Goal: Transaction & Acquisition: Purchase product/service

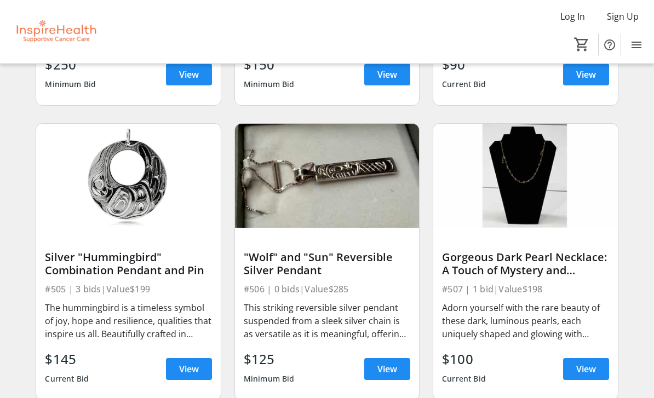
scroll to position [5959, 0]
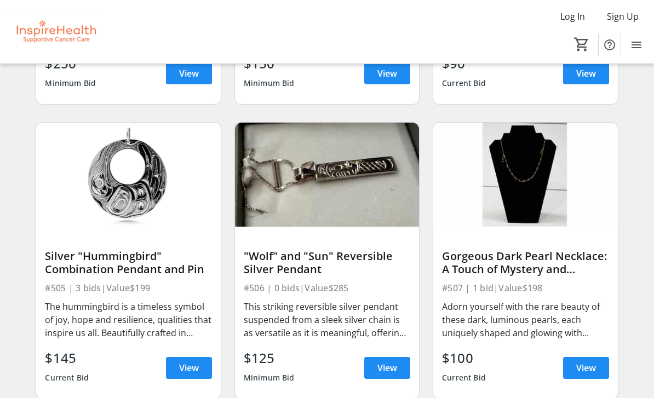
click at [144, 292] on div "#505 | 3 bids | Value $199" at bounding box center [128, 288] width 167 height 15
click at [189, 368] on span "View" at bounding box center [189, 368] width 20 height 13
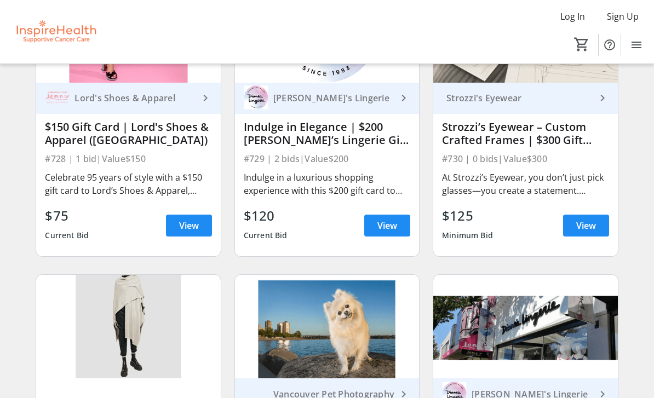
scroll to position [10534, 0]
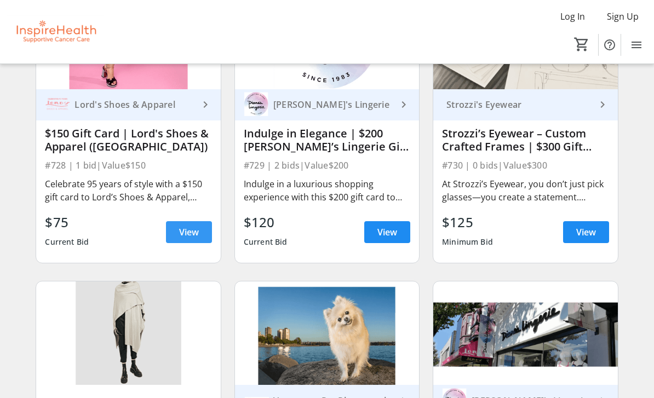
click at [190, 234] on span "View" at bounding box center [189, 232] width 20 height 13
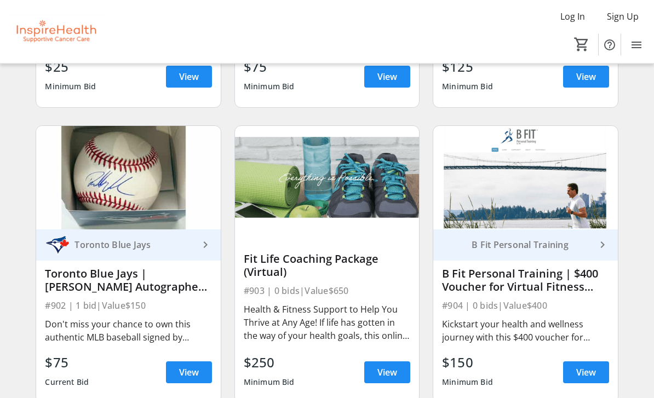
scroll to position [11874, 0]
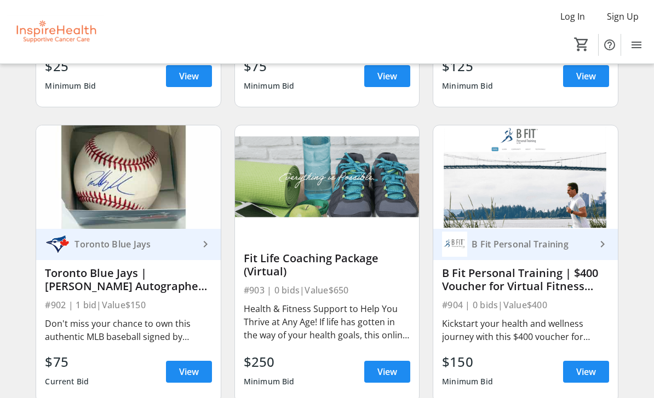
click at [582, 363] on span at bounding box center [586, 372] width 46 height 26
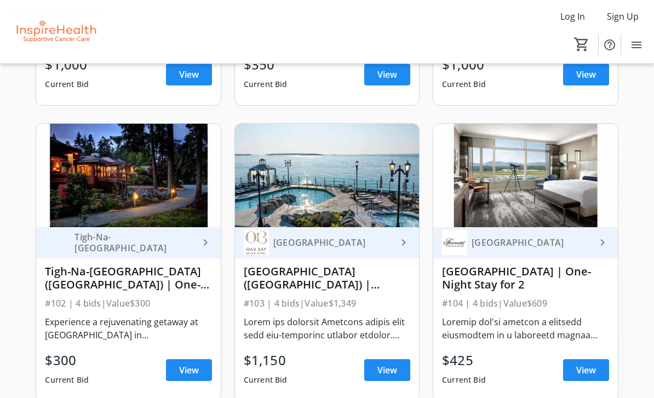
scroll to position [926, 0]
click at [395, 371] on span "View" at bounding box center [388, 370] width 20 height 13
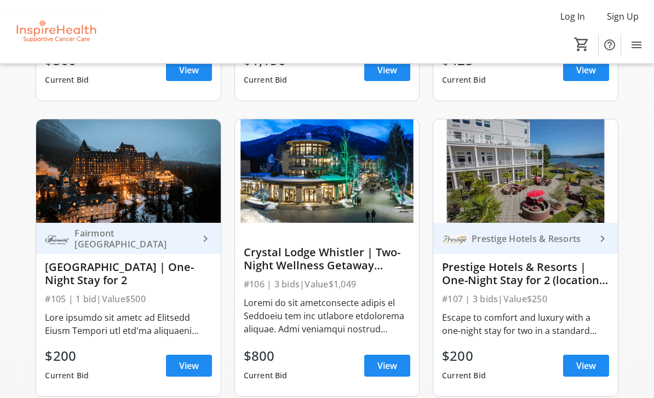
scroll to position [1226, 0]
click at [537, 196] on img at bounding box center [526, 171] width 184 height 104
click at [543, 185] on img at bounding box center [526, 171] width 184 height 104
click at [547, 267] on div "Prestige Hotels & Resorts | One-Night Stay for 2 (locations throughout [GEOGRAP…" at bounding box center [525, 274] width 167 height 26
click at [538, 180] on img at bounding box center [526, 171] width 184 height 104
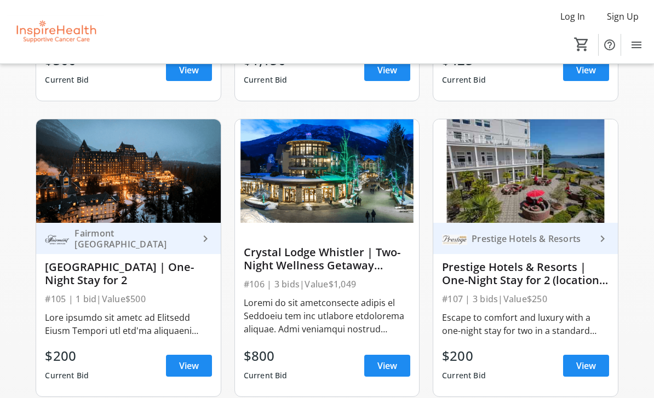
click at [554, 184] on img at bounding box center [526, 171] width 184 height 104
click at [589, 365] on span "View" at bounding box center [587, 366] width 20 height 13
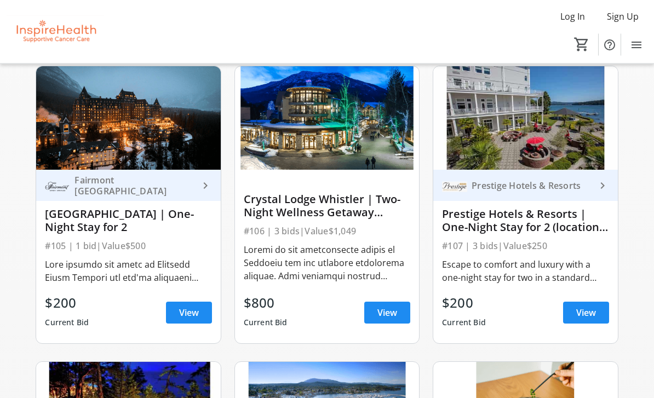
scroll to position [1285, 0]
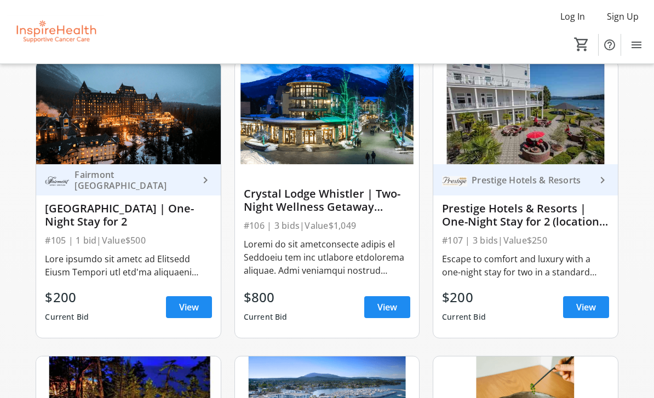
click at [390, 309] on span "View" at bounding box center [388, 307] width 20 height 13
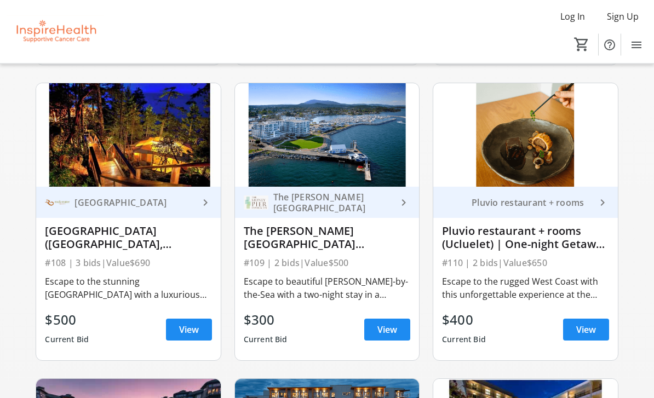
scroll to position [1558, 0]
click at [186, 329] on span "View" at bounding box center [189, 329] width 20 height 13
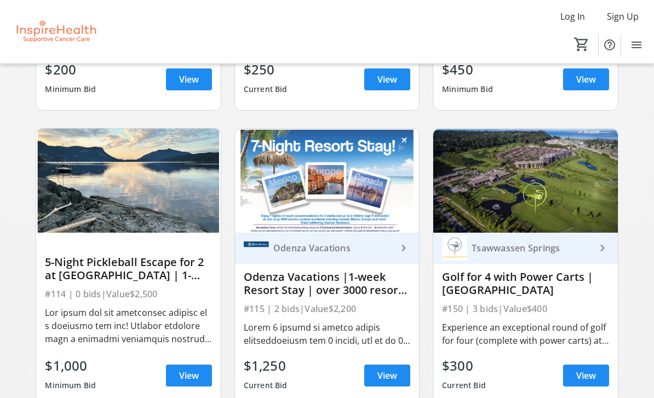
scroll to position [2105, 0]
click at [193, 373] on span "View" at bounding box center [189, 375] width 20 height 13
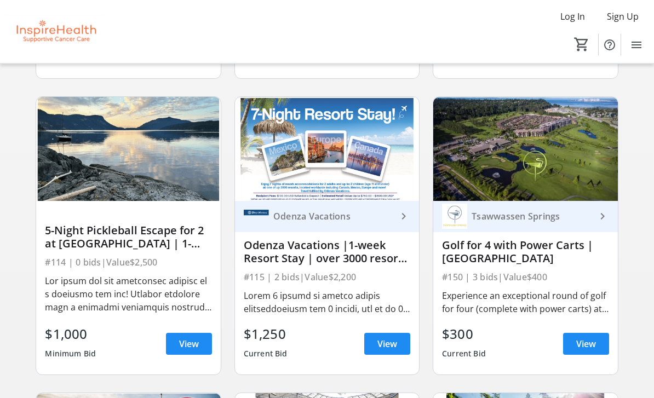
scroll to position [2137, 0]
click at [588, 345] on span "View" at bounding box center [587, 344] width 20 height 13
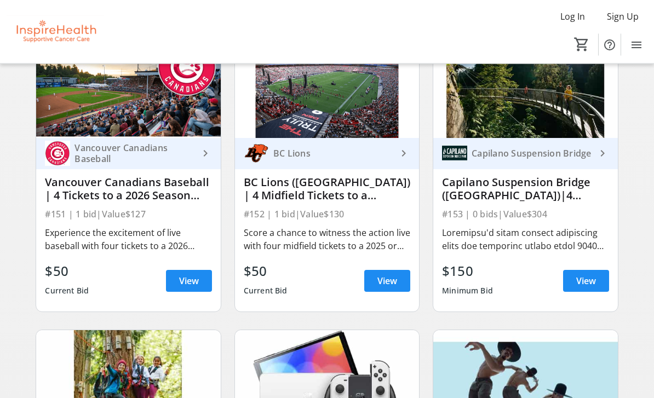
scroll to position [2496, 0]
click at [588, 281] on span "View" at bounding box center [587, 281] width 20 height 13
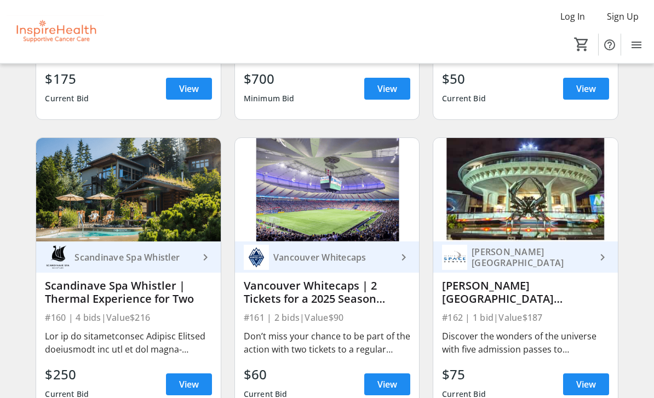
scroll to position [3280, 0]
click at [190, 385] on span "View" at bounding box center [189, 384] width 20 height 13
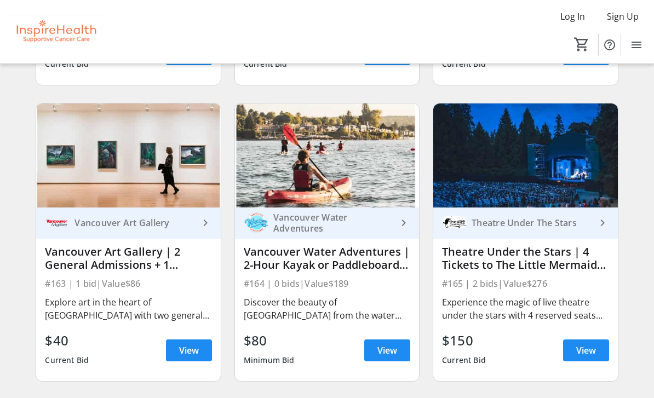
scroll to position [3611, 0]
click at [393, 349] on span "View" at bounding box center [388, 350] width 20 height 13
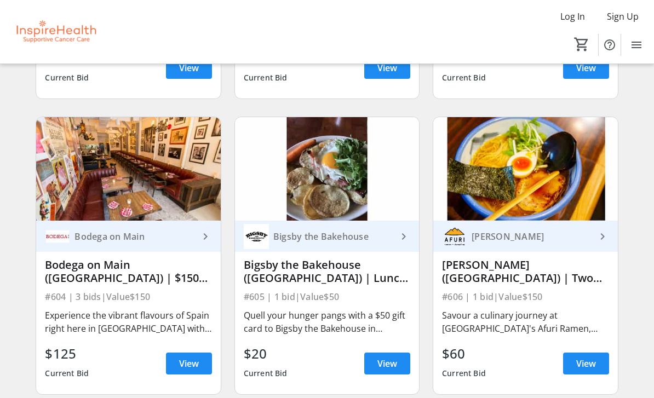
scroll to position [6850, 0]
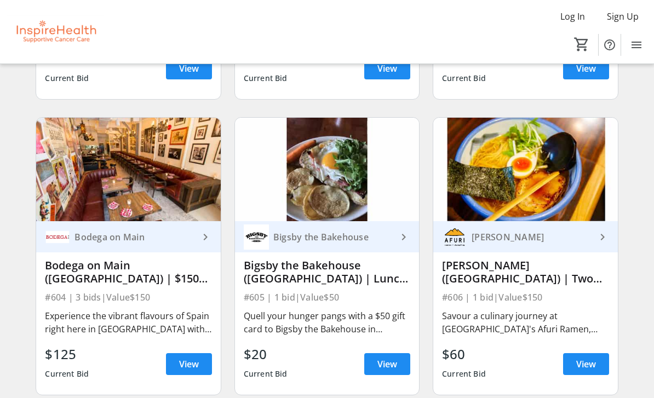
click at [389, 368] on span "View" at bounding box center [388, 364] width 20 height 13
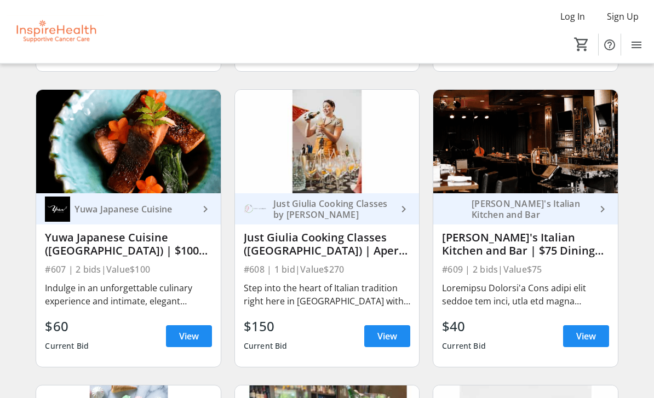
scroll to position [7174, 0]
click at [587, 338] on span "View" at bounding box center [587, 336] width 20 height 13
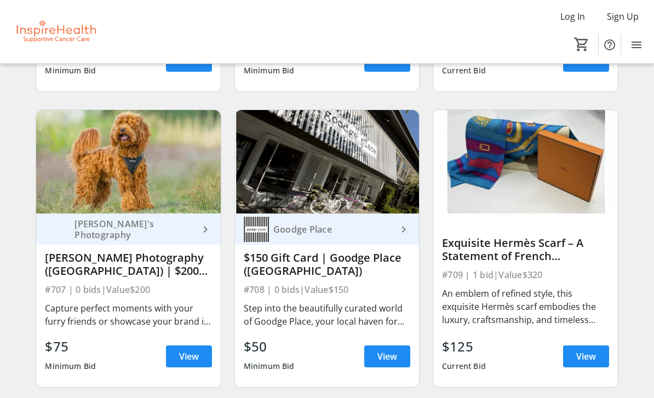
scroll to position [8338, 0]
click at [390, 360] on span "View" at bounding box center [388, 356] width 20 height 13
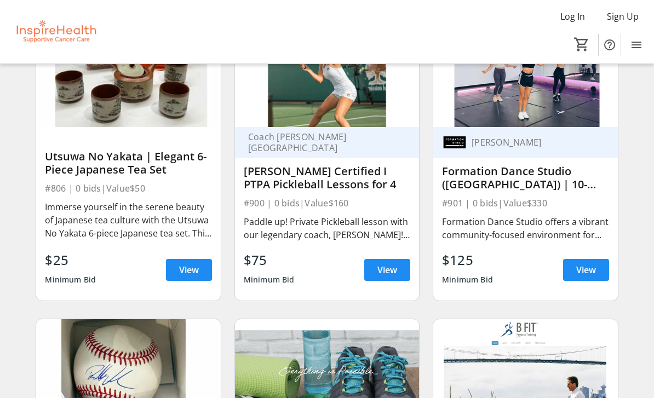
scroll to position [11680, 0]
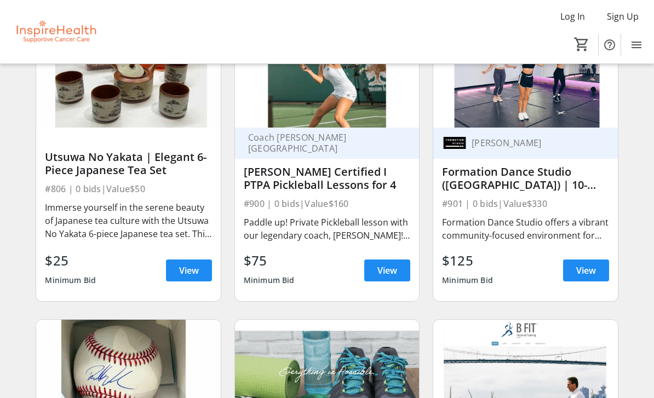
click at [395, 271] on span "View" at bounding box center [388, 270] width 20 height 13
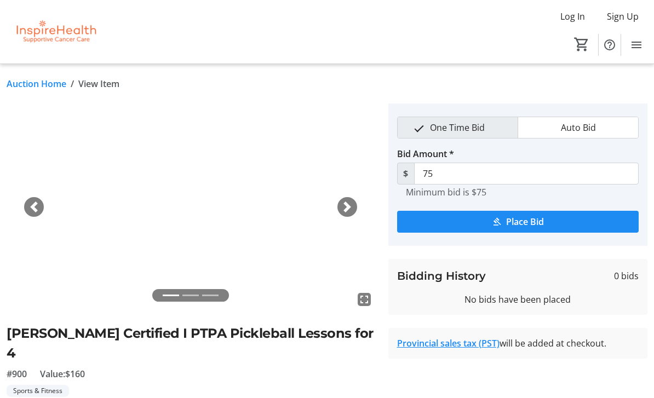
click at [506, 365] on tr-auction-item-bidding-ui "One Time Bid Auto Bid Bid Amount * $ 75 Minimum bid is $75 Place Bid Bidding Hi…" at bounding box center [518, 370] width 273 height 533
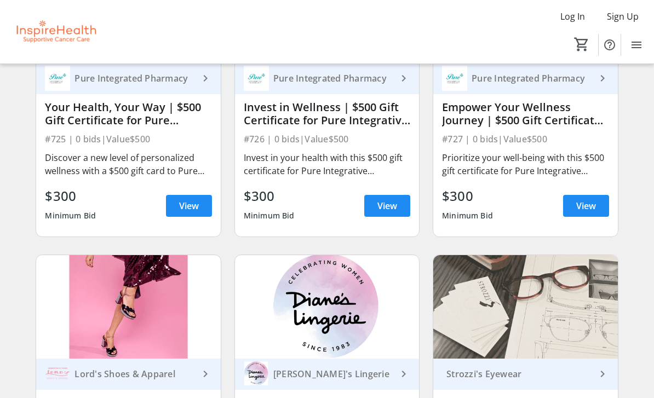
scroll to position [10260, 0]
